Goal: Transaction & Acquisition: Purchase product/service

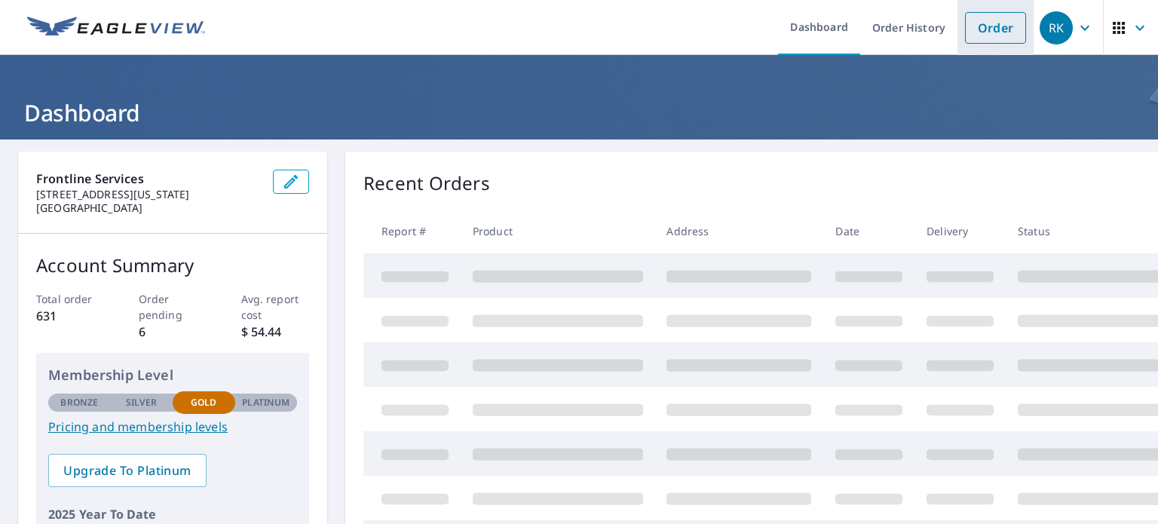
click at [991, 35] on link "Order" at bounding box center [995, 28] width 61 height 32
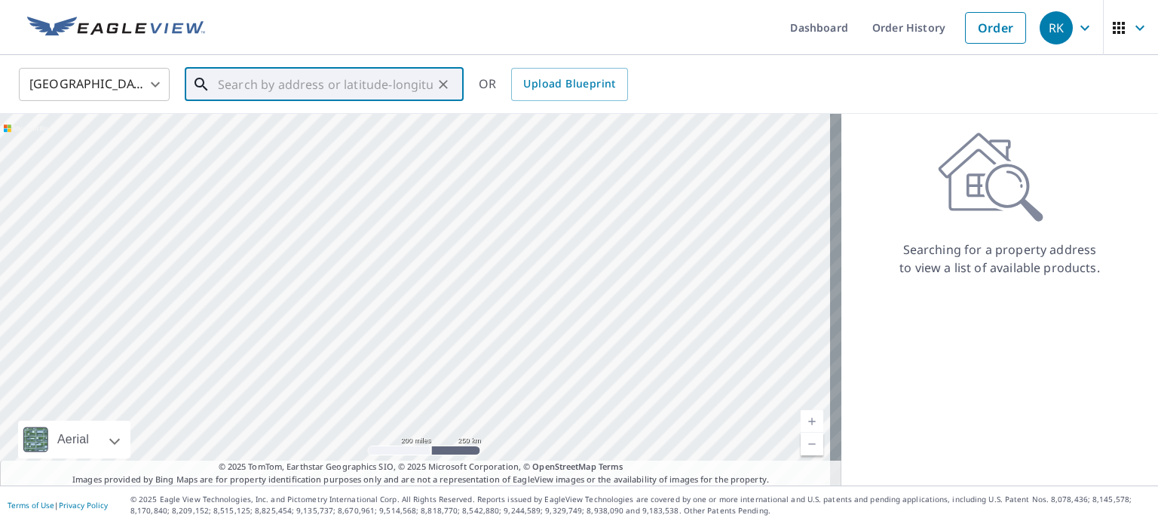
click at [399, 98] on input "text" at bounding box center [325, 84] width 215 height 42
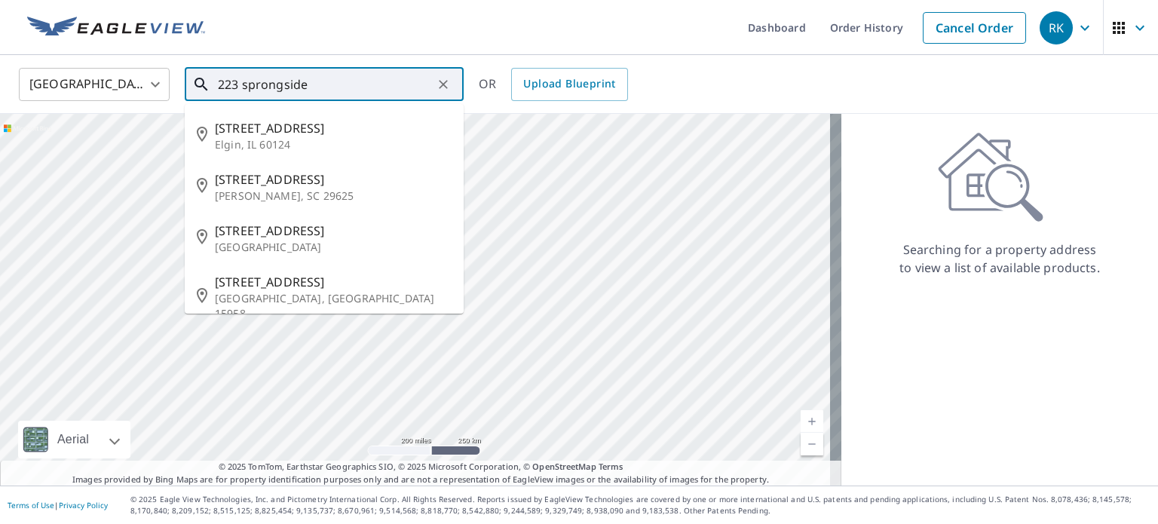
click at [348, 92] on input "223 sprongside" at bounding box center [325, 84] width 215 height 42
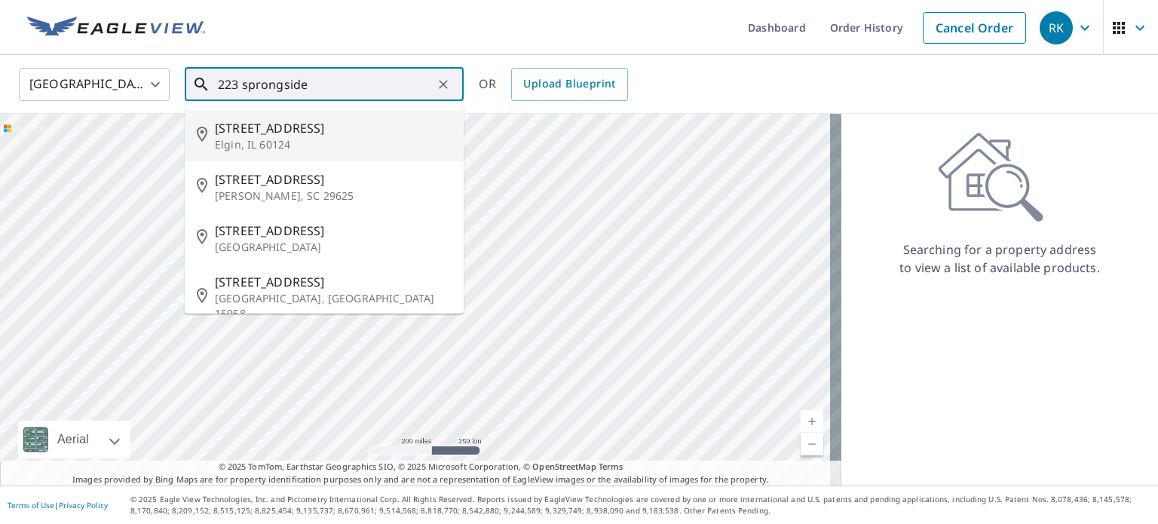
click at [290, 136] on span "[STREET_ADDRESS]" at bounding box center [333, 128] width 237 height 18
type input "[STREET_ADDRESS][PERSON_NAME]"
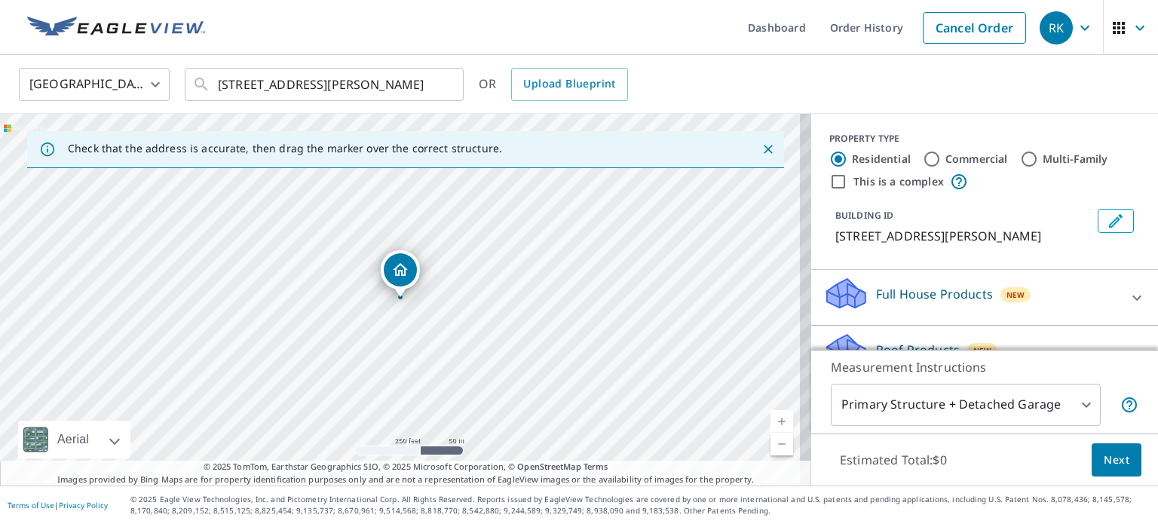
scroll to position [142, 0]
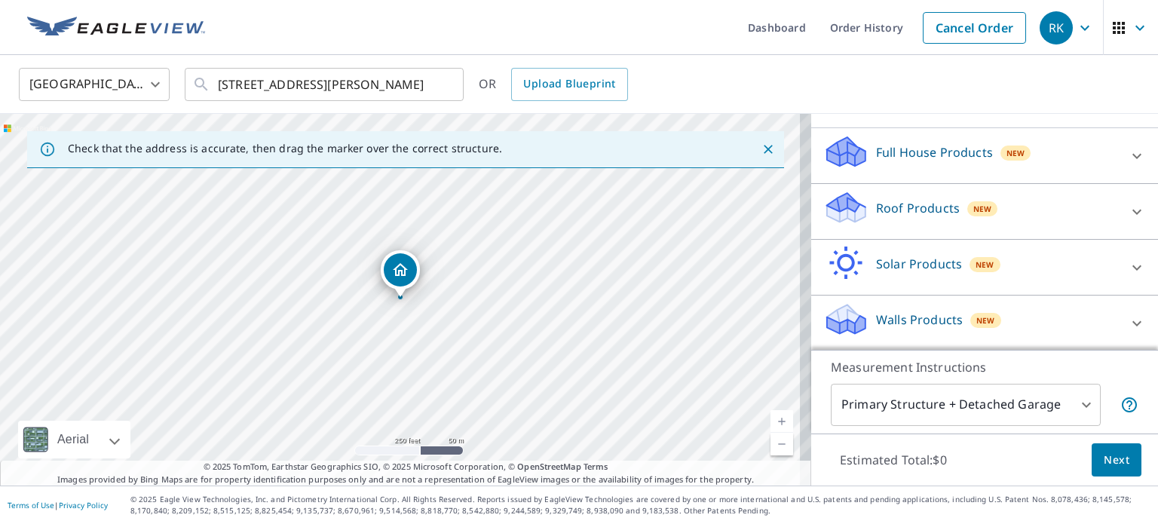
click at [895, 317] on p "Walls Products" at bounding box center [919, 320] width 87 height 18
click at [1119, 317] on div at bounding box center [1137, 323] width 36 height 36
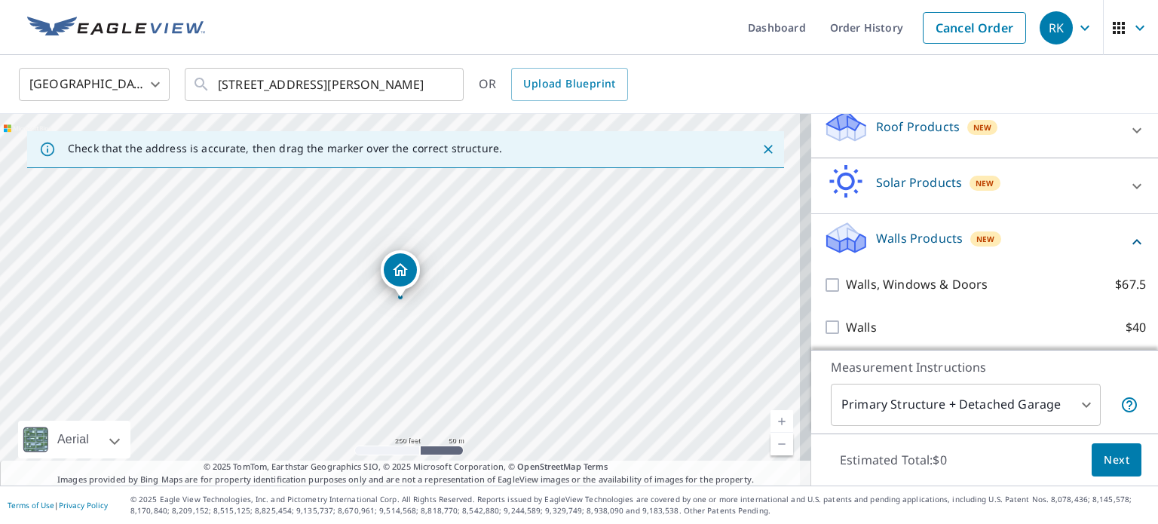
scroll to position [227, 0]
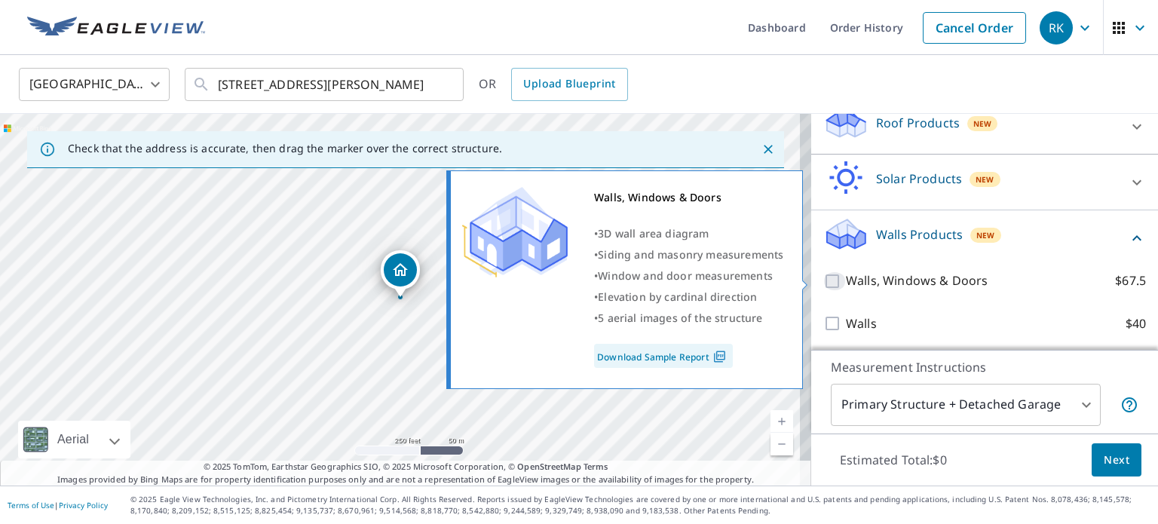
click at [823, 277] on input "Walls, Windows & Doors $67.5" at bounding box center [834, 281] width 23 height 18
checkbox input "true"
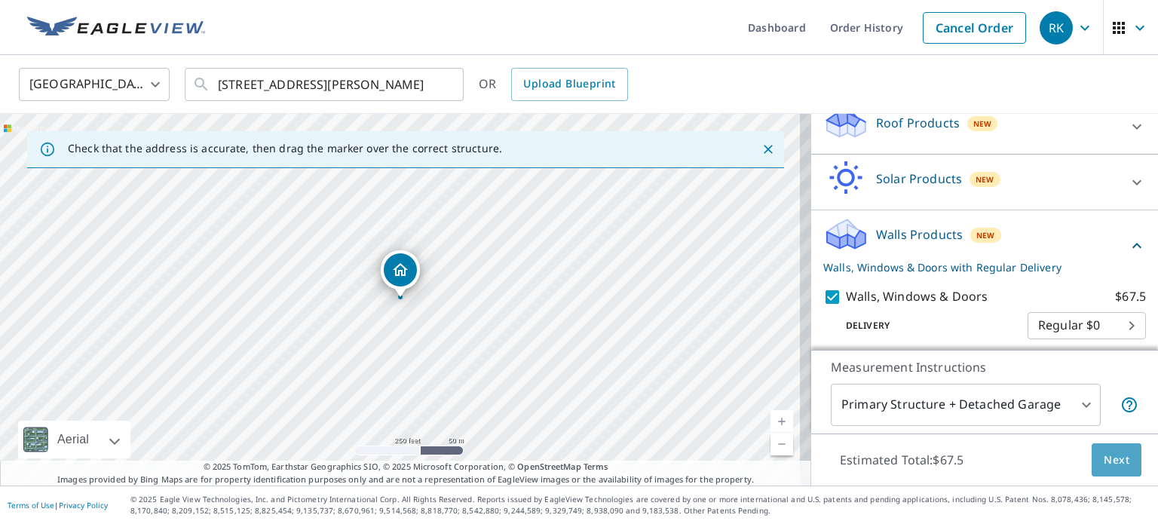
click at [1104, 461] on span "Next" at bounding box center [1117, 460] width 26 height 19
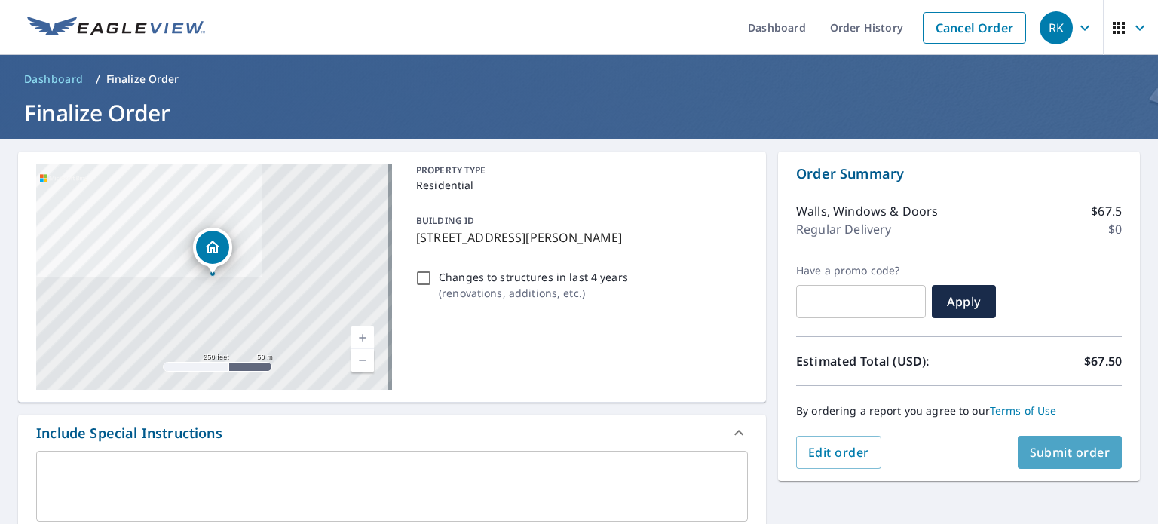
click at [1044, 446] on span "Submit order" at bounding box center [1070, 452] width 81 height 17
